Goal: Task Accomplishment & Management: Complete application form

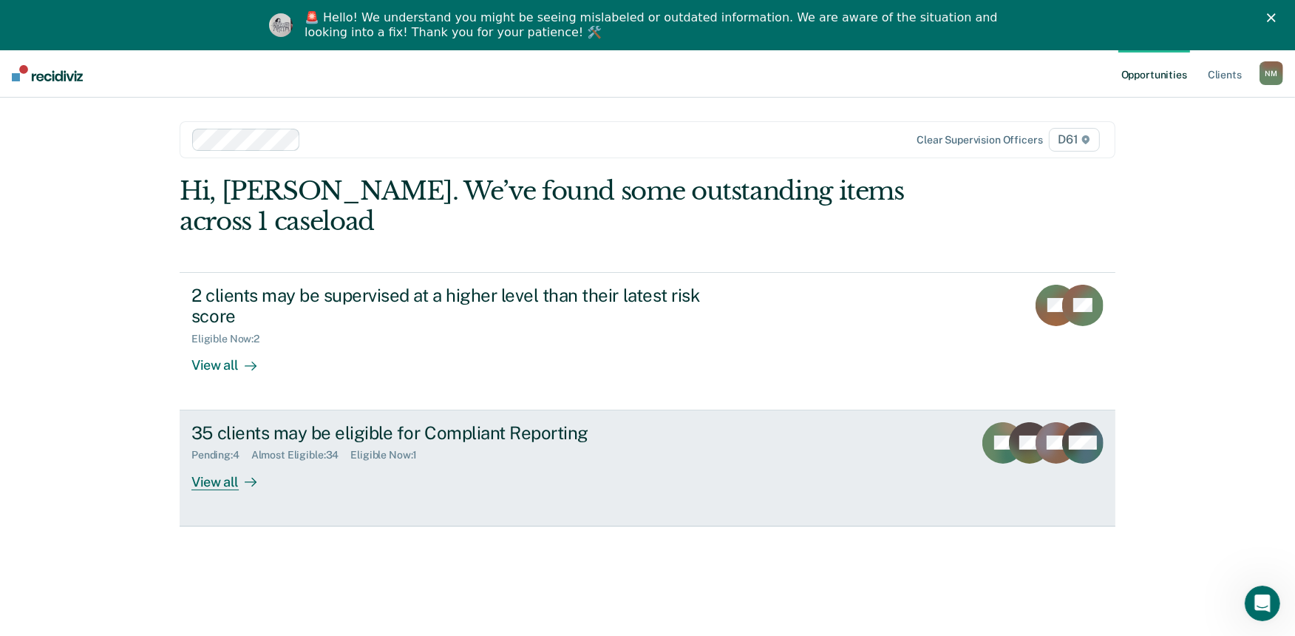
click at [513, 443] on div "Pending : 4 Almost Eligible : 34 Eligible Now : 1" at bounding box center [450, 452] width 519 height 18
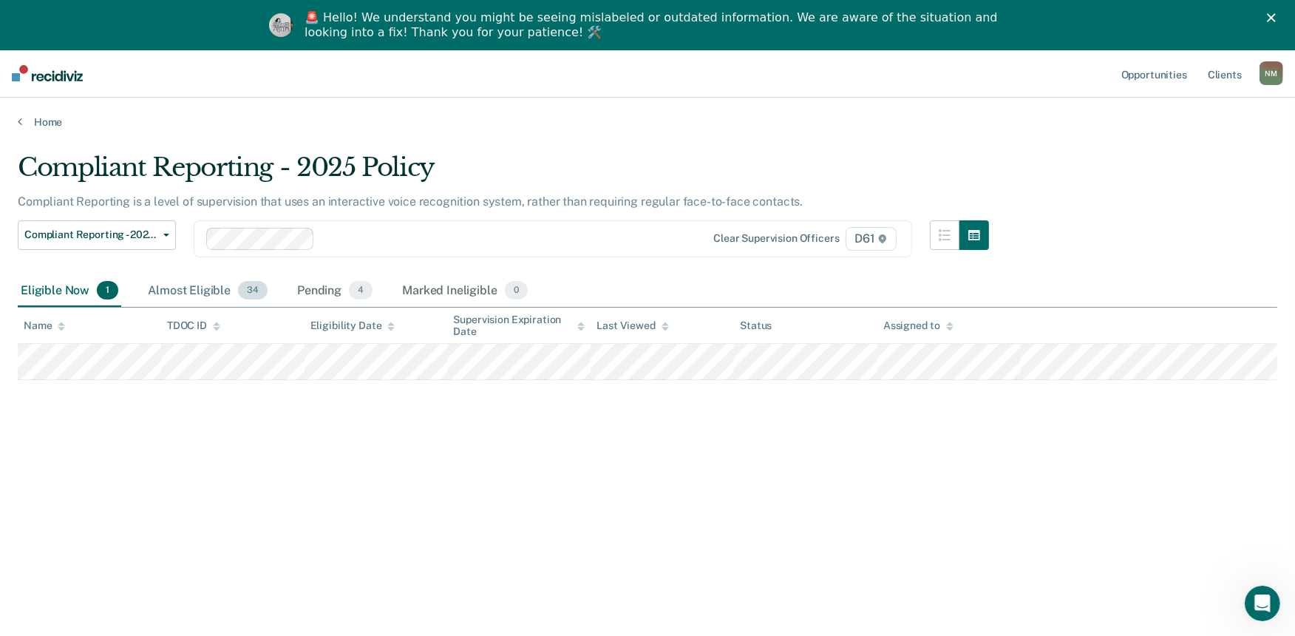
click at [223, 282] on div "Almost Eligible 34" at bounding box center [208, 291] width 126 height 33
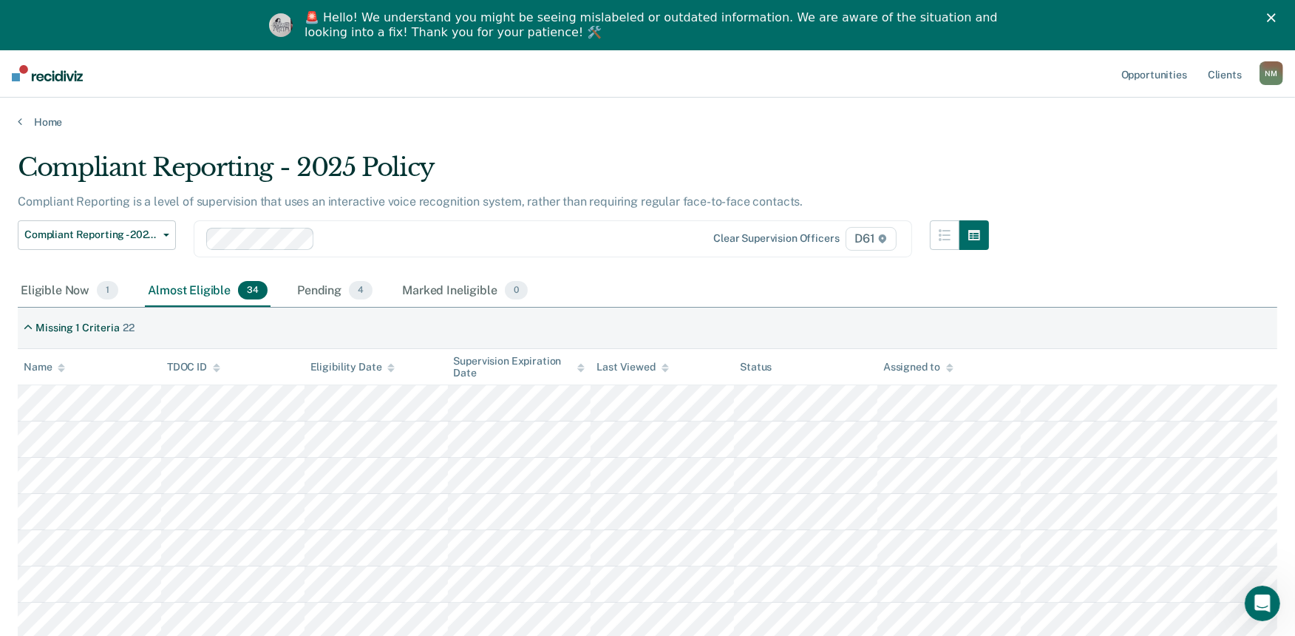
click at [60, 368] on icon at bounding box center [61, 370] width 7 height 4
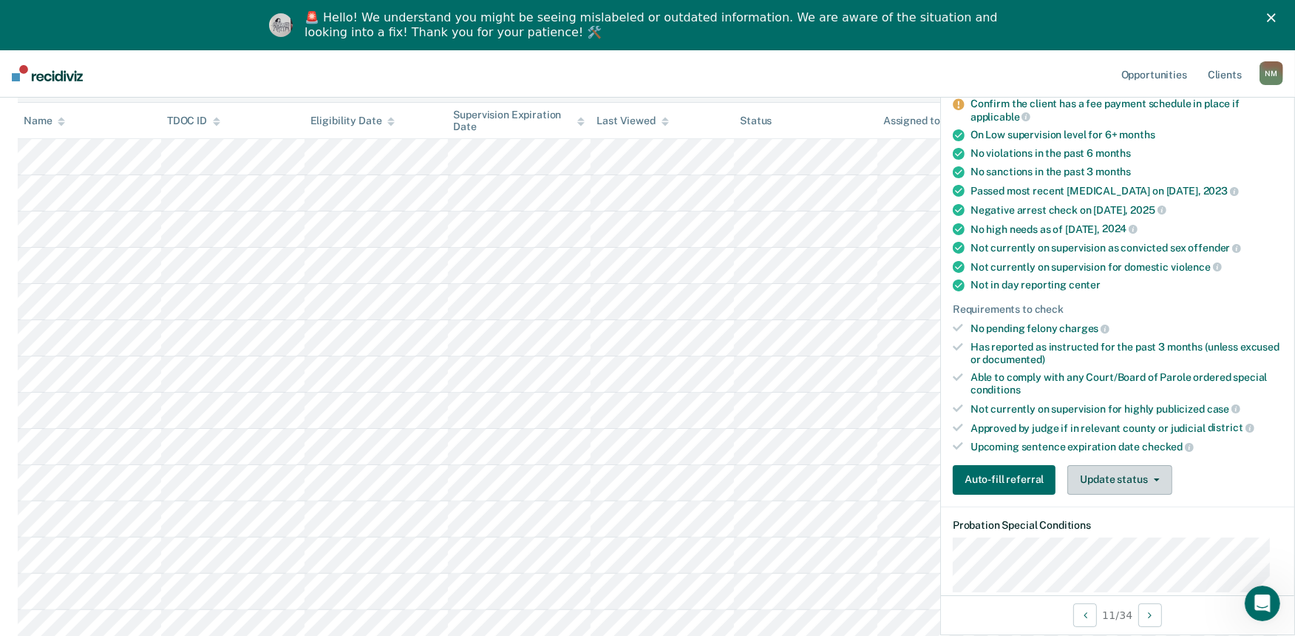
scroll to position [164, 0]
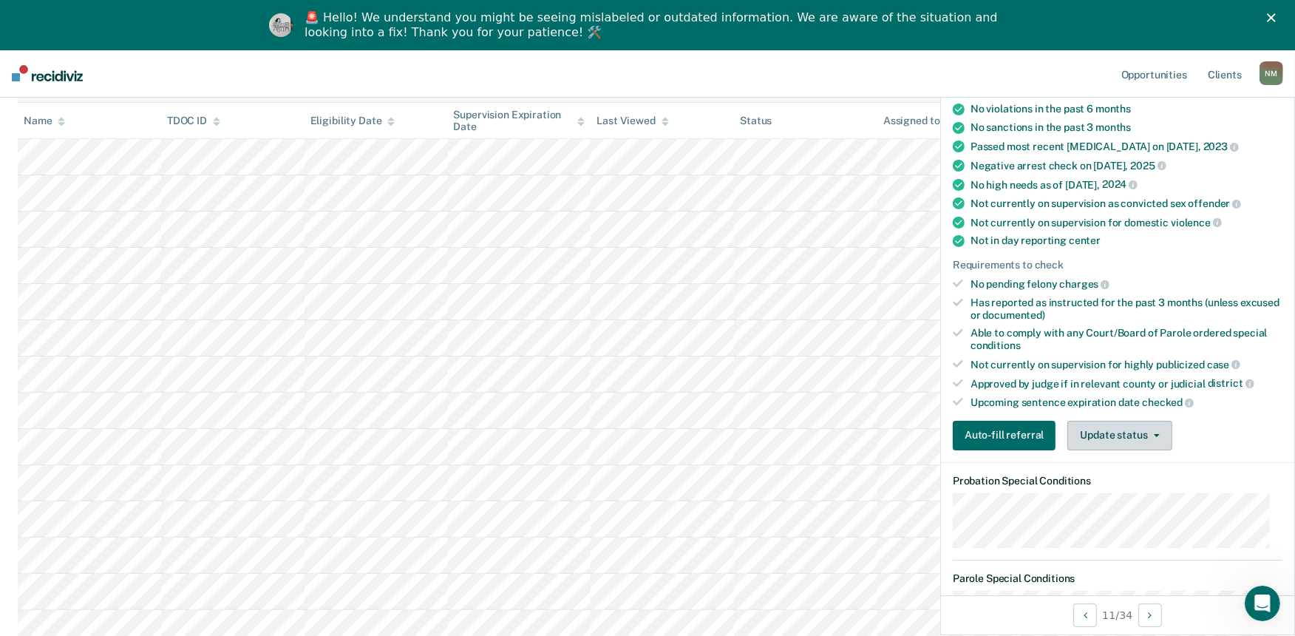
click at [1111, 423] on button "Update status" at bounding box center [1119, 435] width 104 height 30
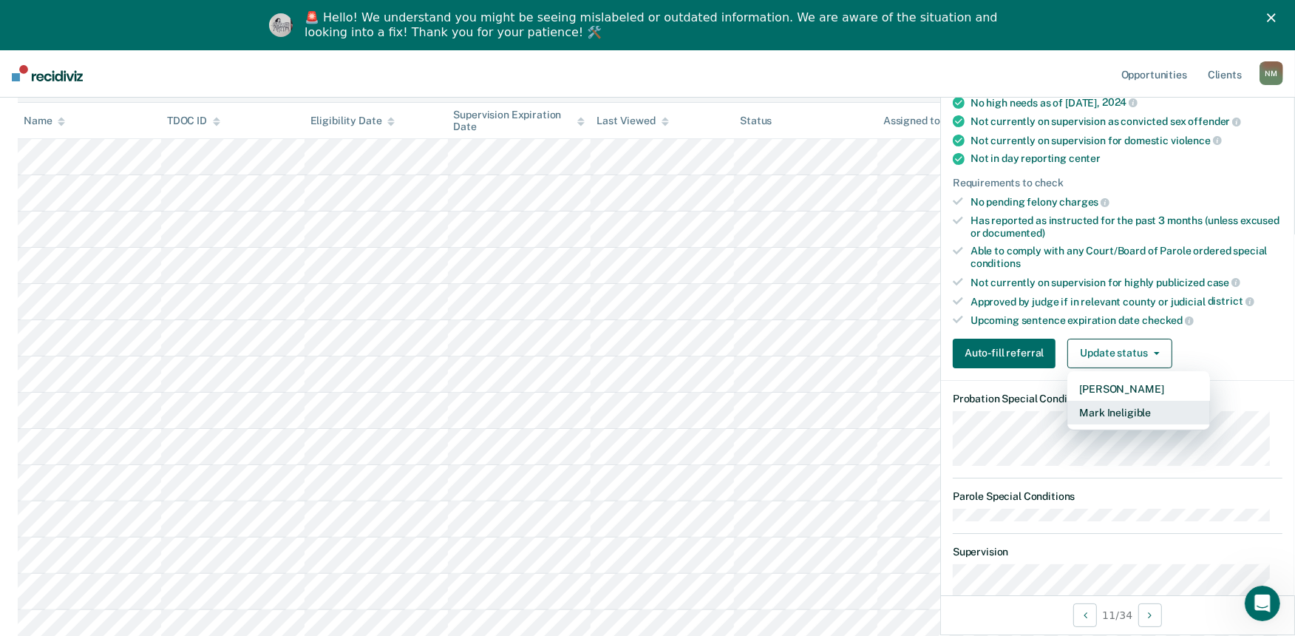
click at [1120, 403] on button "Mark Ineligible" at bounding box center [1138, 413] width 143 height 24
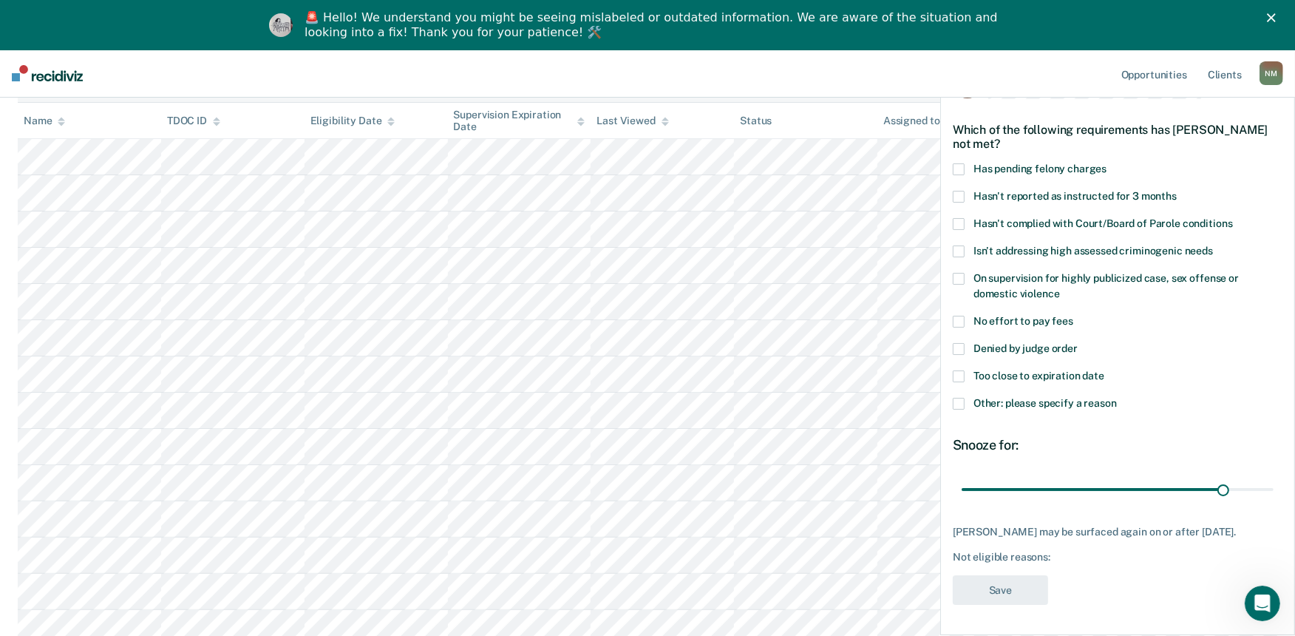
scroll to position [0, 0]
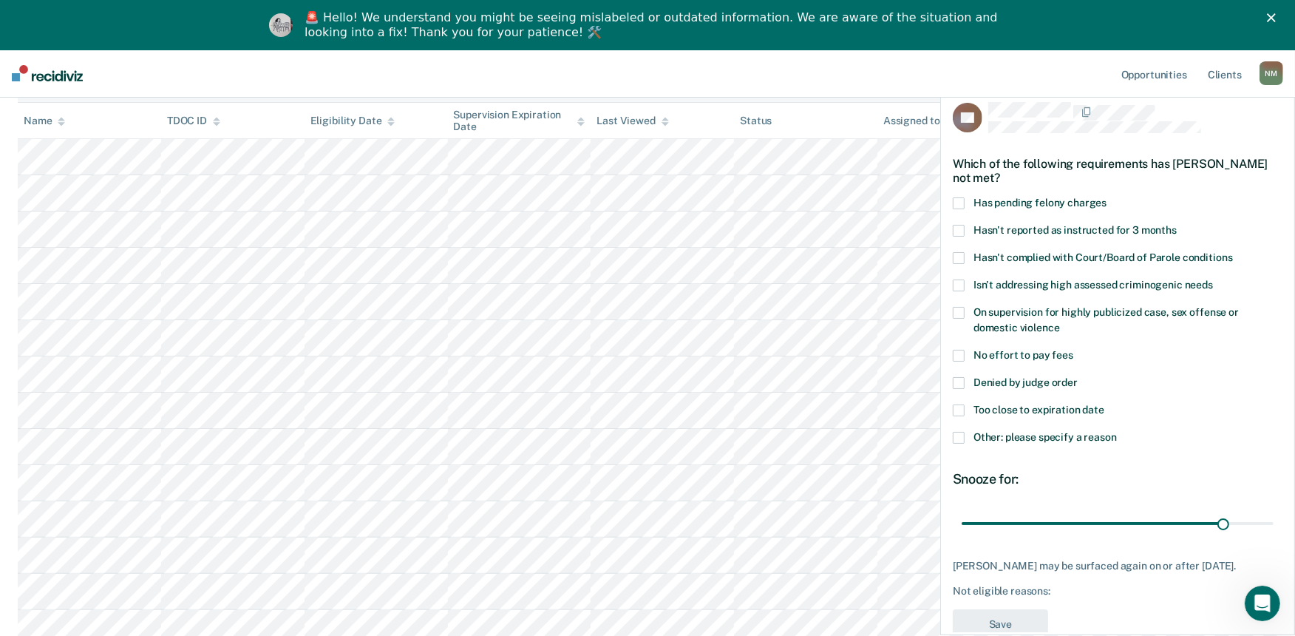
click at [1058, 378] on span "Denied by judge order" at bounding box center [1025, 382] width 104 height 12
drag, startPoint x: 1218, startPoint y: 522, endPoint x: 1015, endPoint y: 575, distance: 209.9
type input "7"
click at [1015, 536] on input "range" at bounding box center [1117, 523] width 312 height 26
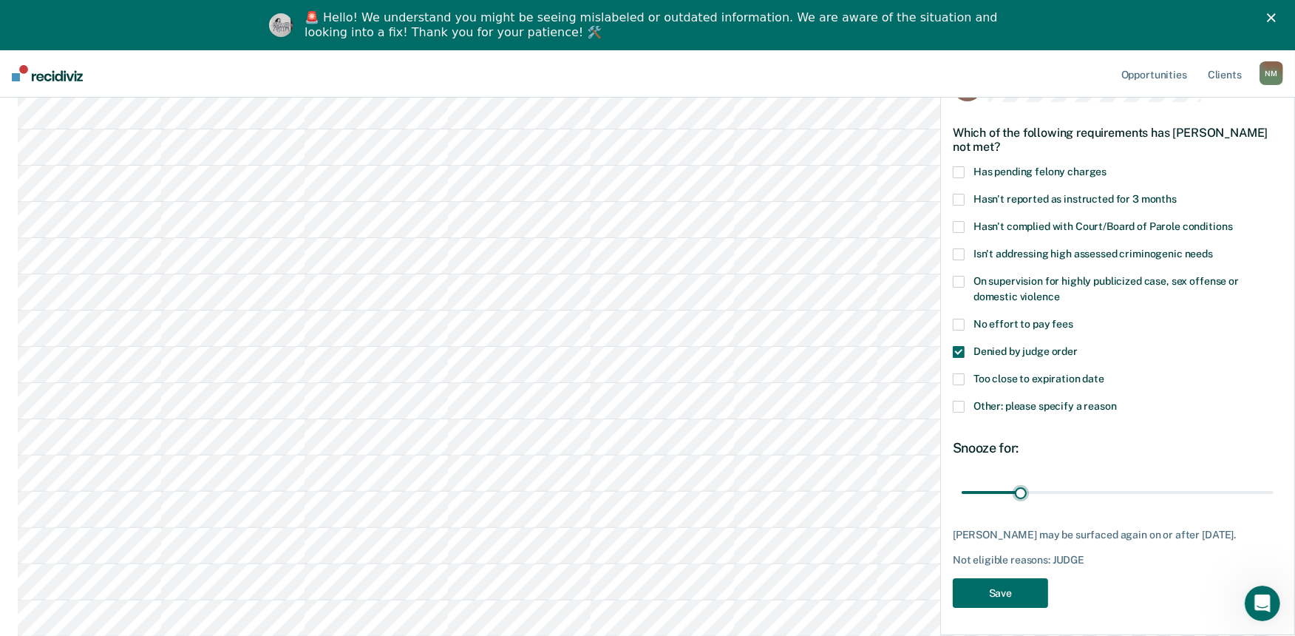
scroll to position [328, 0]
click at [1029, 593] on button "Save" at bounding box center [1000, 593] width 95 height 30
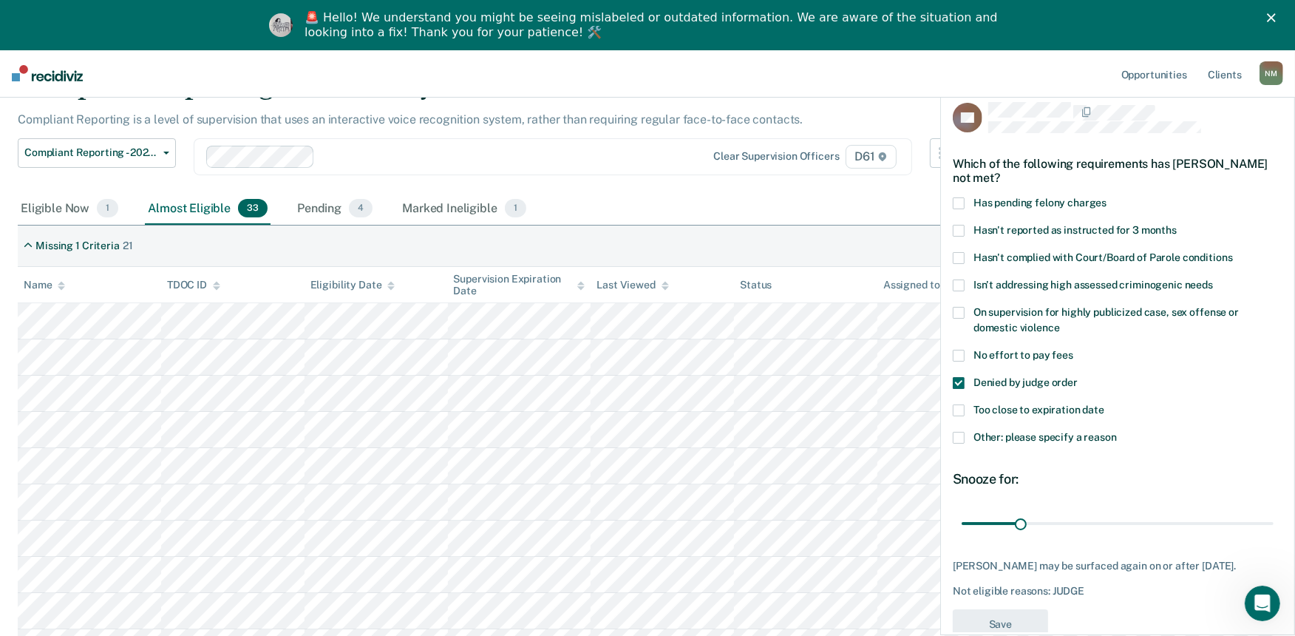
scroll to position [0, 0]
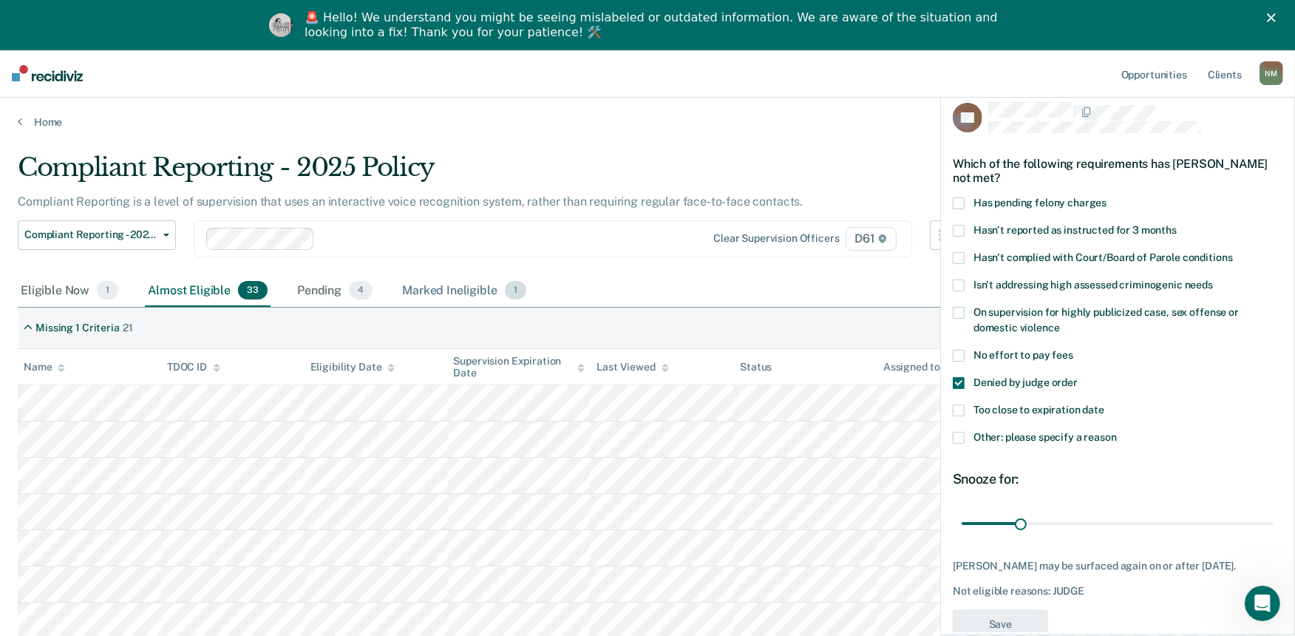
click at [474, 300] on div "Marked Ineligible 1" at bounding box center [464, 291] width 130 height 33
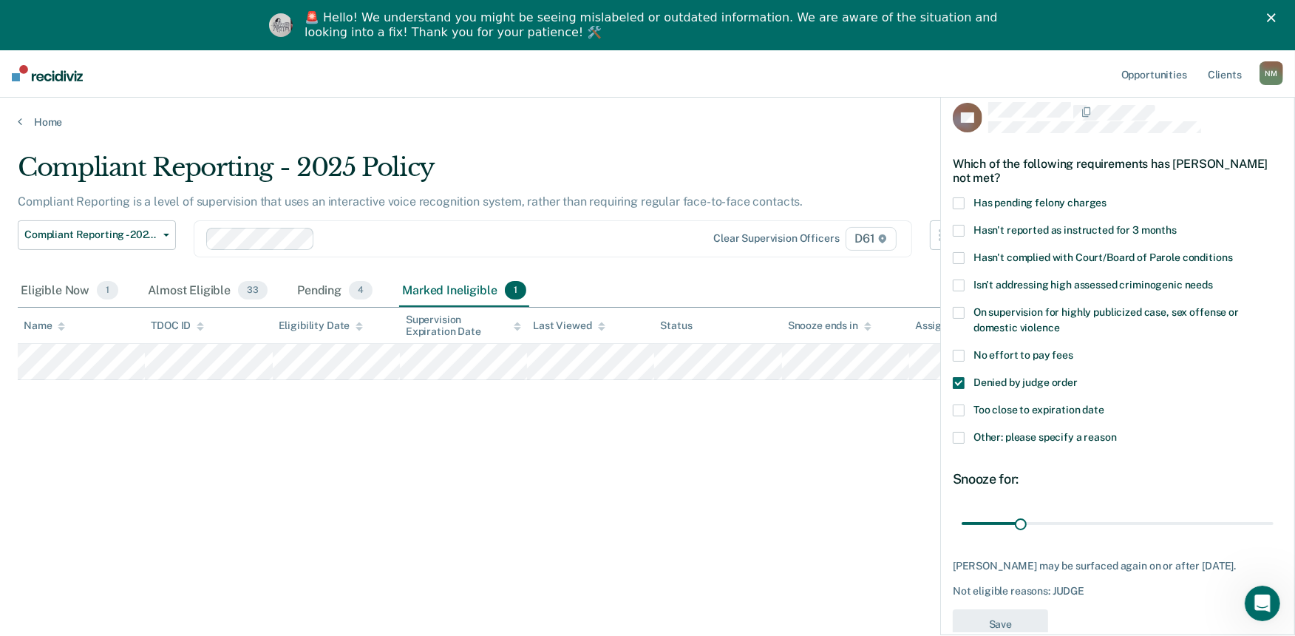
click at [958, 385] on span at bounding box center [959, 383] width 12 height 12
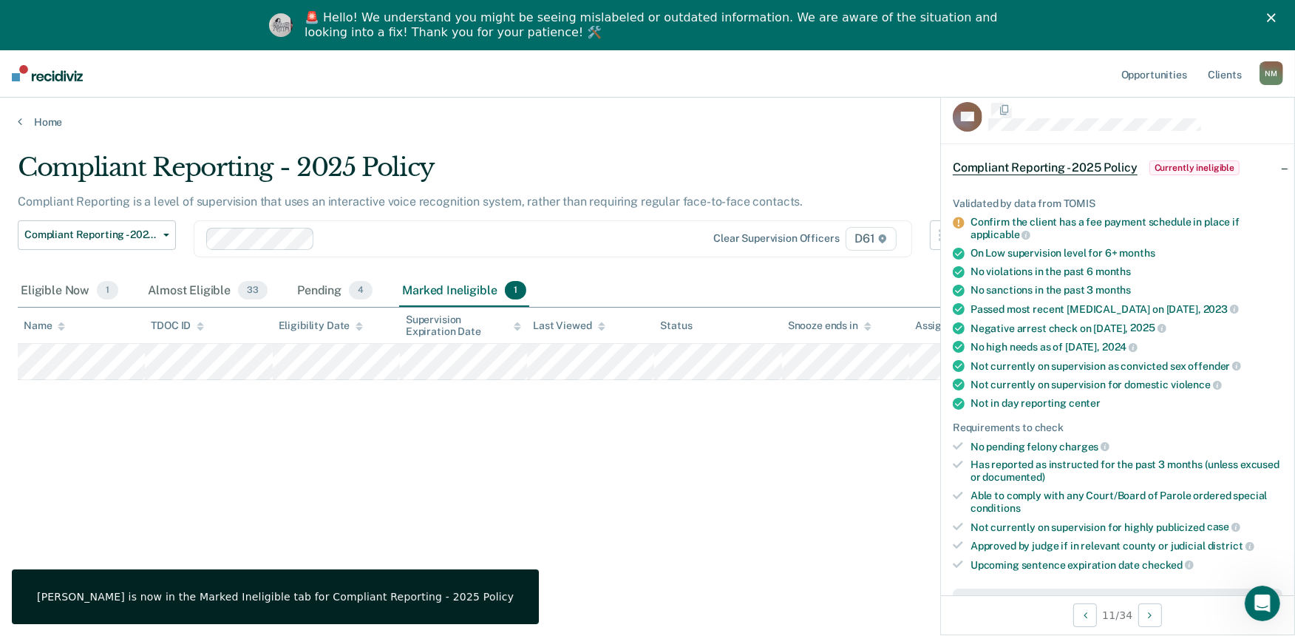
click at [1029, 471] on span "documented)" at bounding box center [1014, 477] width 62 height 12
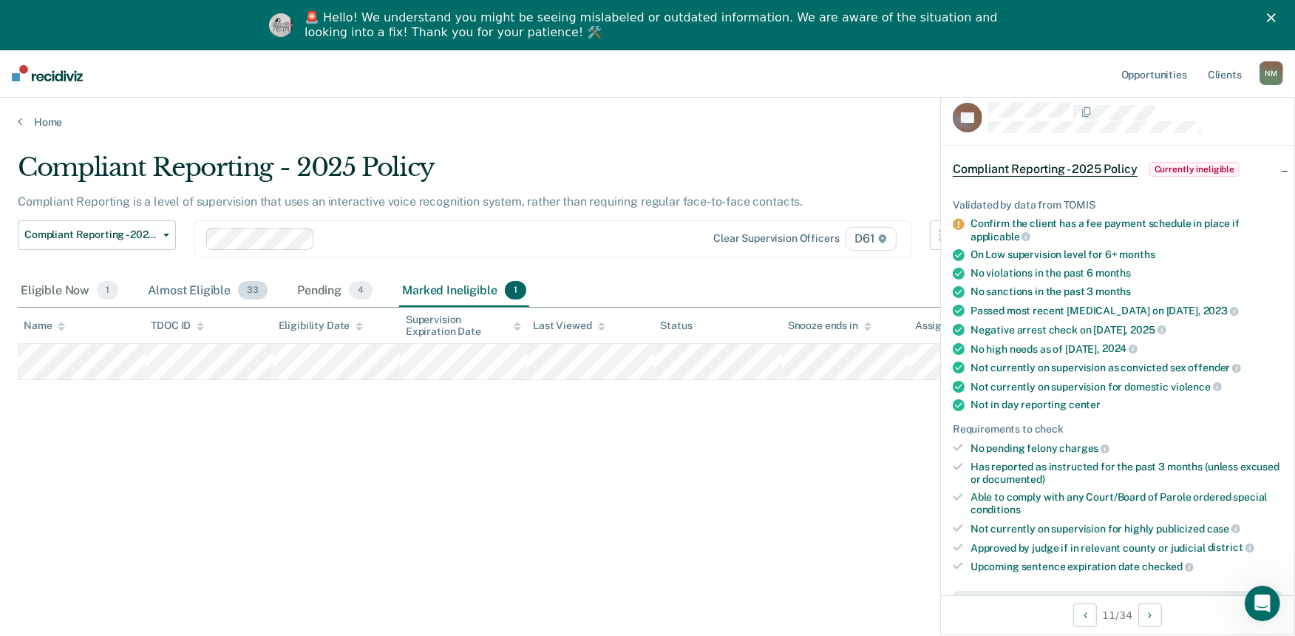
click at [182, 288] on div "Almost Eligible 33" at bounding box center [208, 291] width 126 height 33
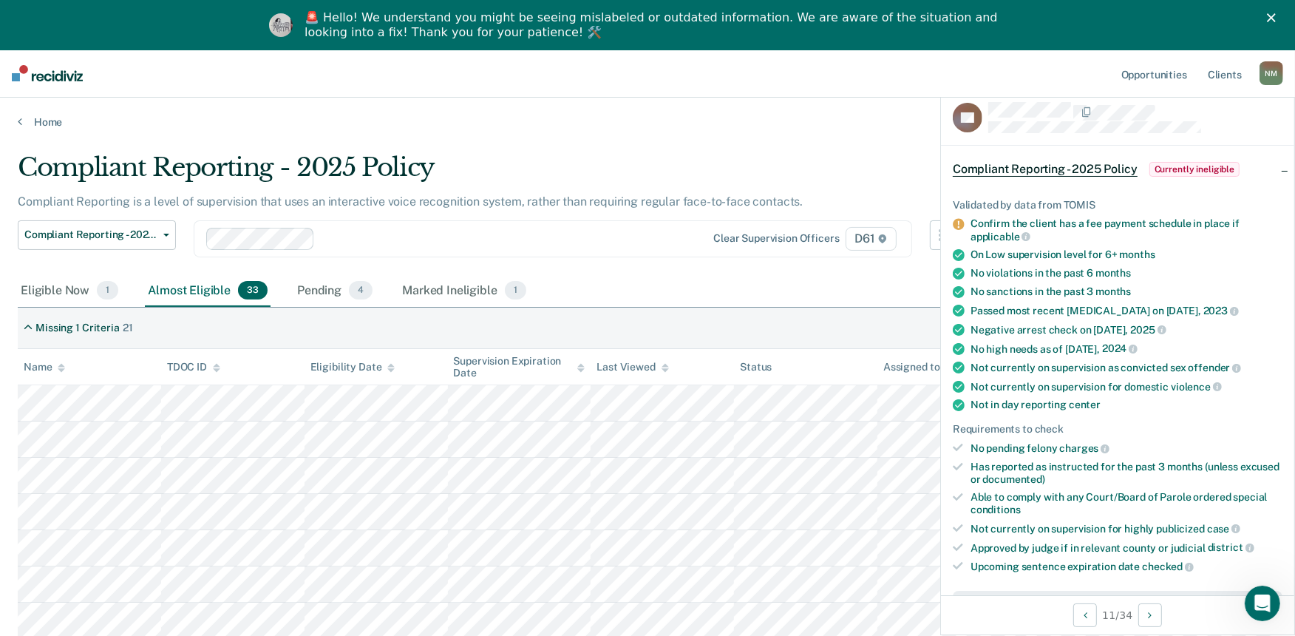
click at [53, 367] on div "Name" at bounding box center [44, 367] width 41 height 13
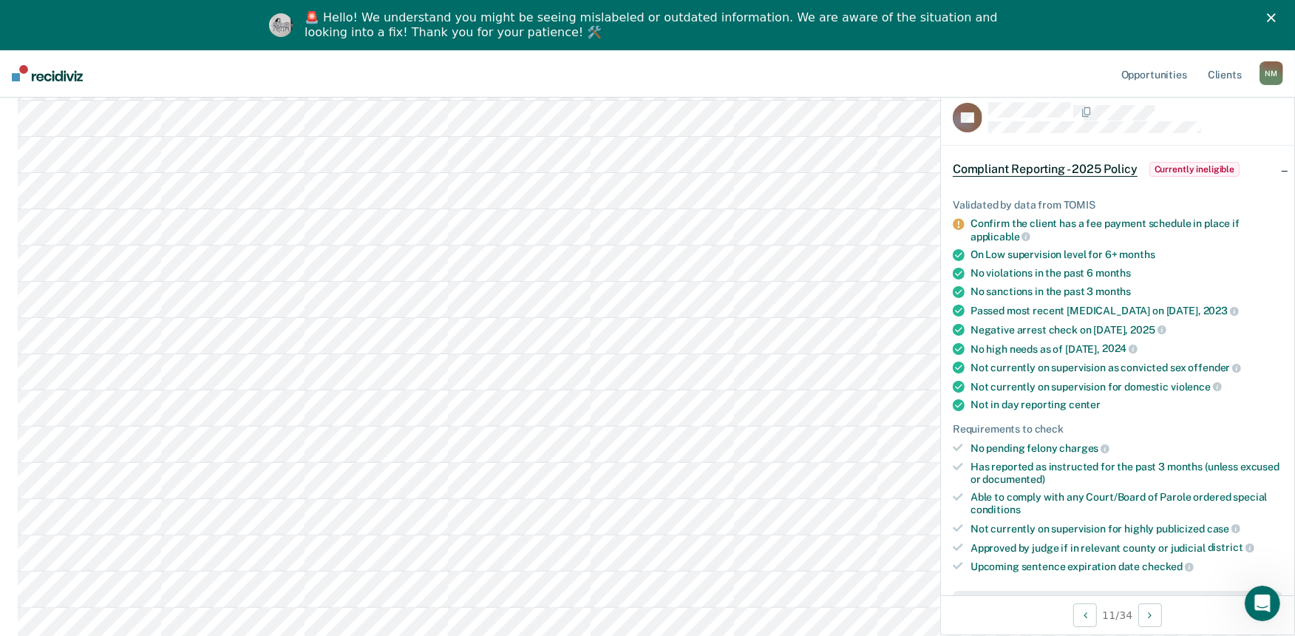
scroll to position [328, 0]
click at [1015, 587] on button "Auto-fill referral" at bounding box center [1004, 600] width 103 height 30
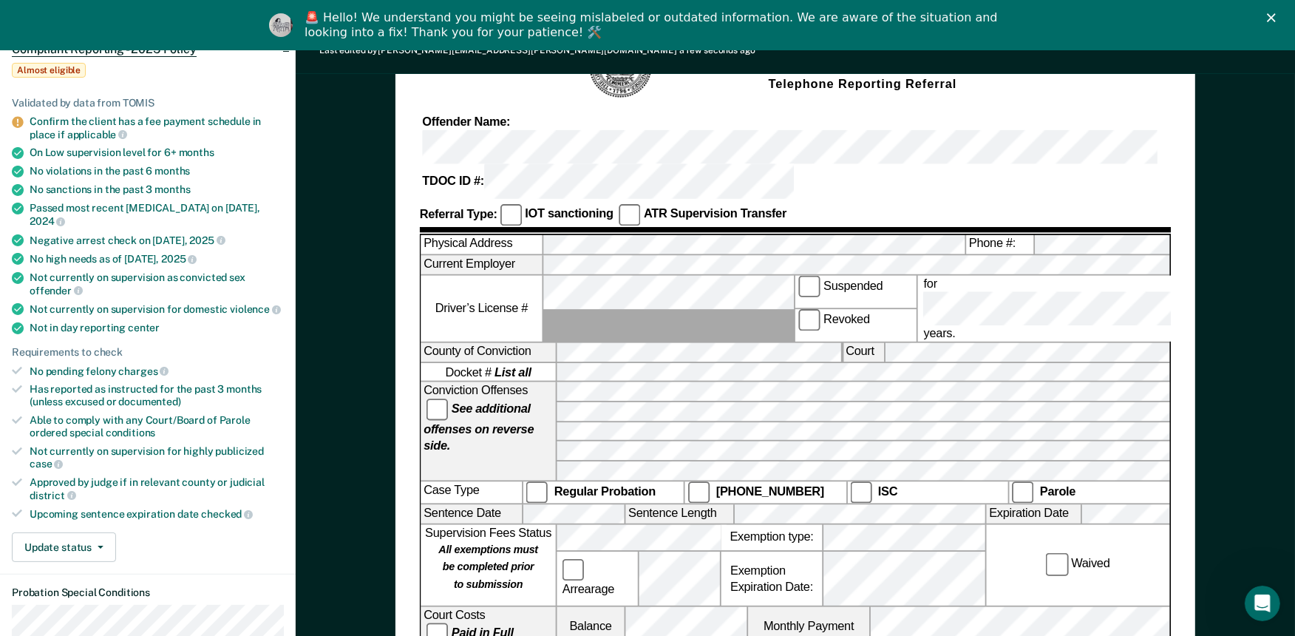
scroll to position [246, 0]
